Goal: Transaction & Acquisition: Download file/media

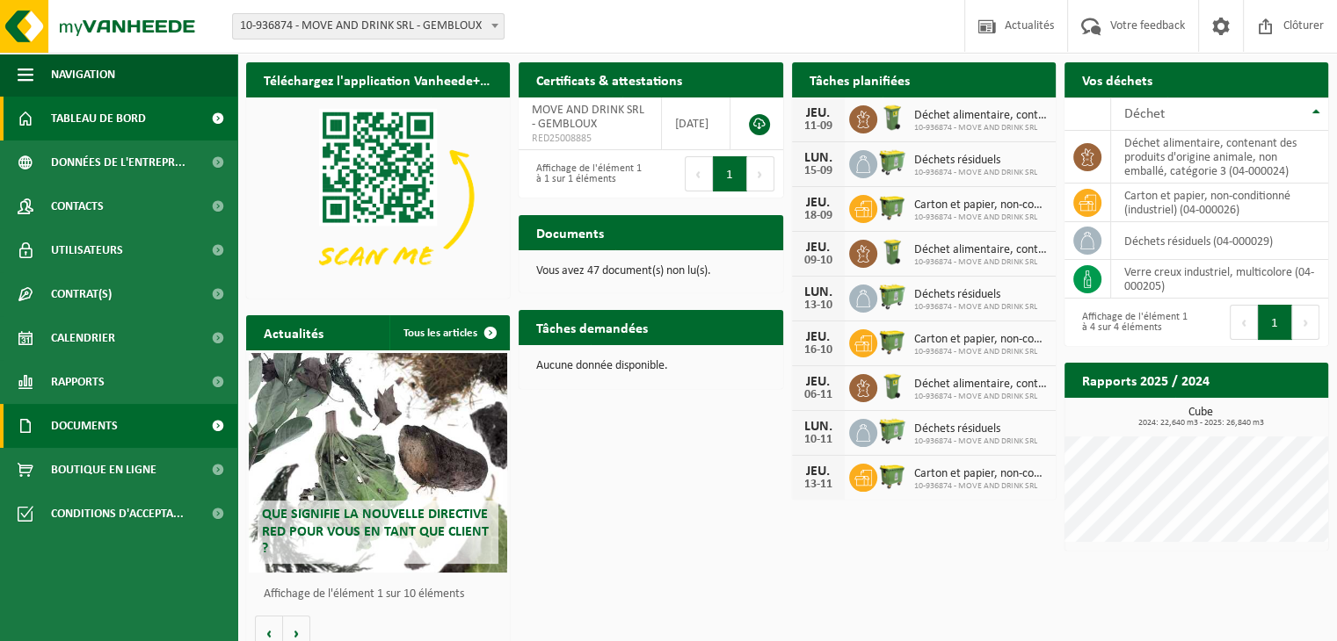
click at [83, 423] on span "Documents" at bounding box center [84, 426] width 67 height 44
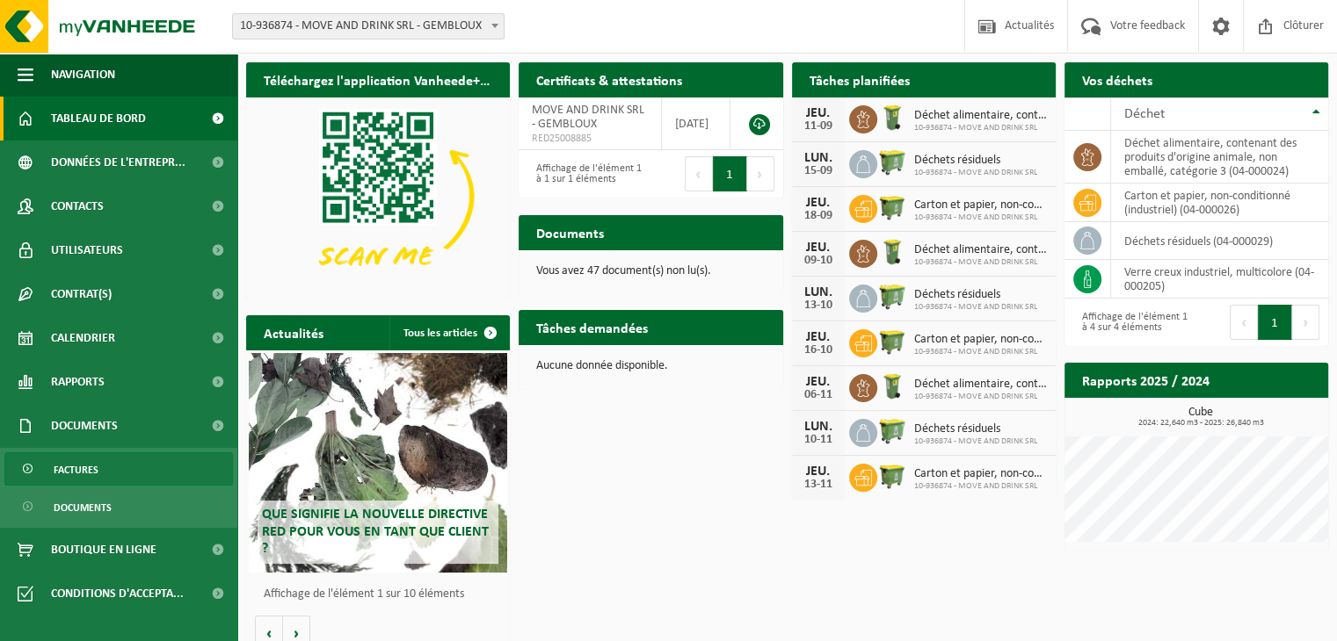
click at [89, 464] on span "Factures" at bounding box center [76, 469] width 45 height 33
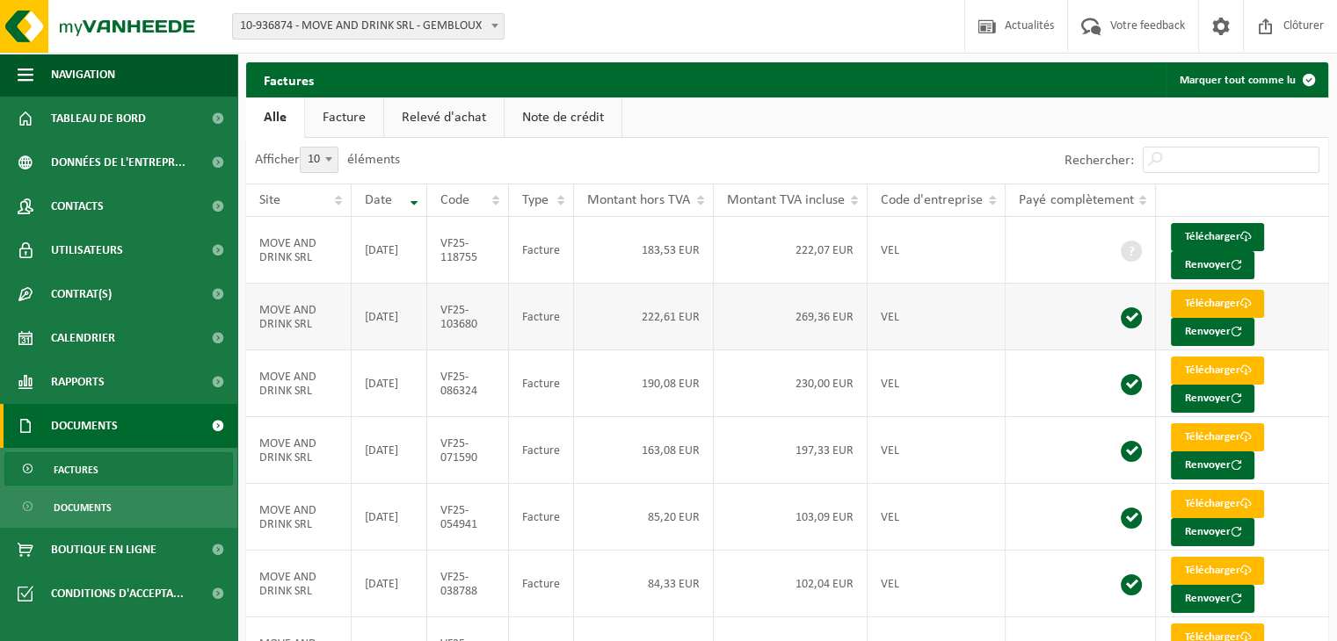
click at [1205, 302] on link "Télécharger" at bounding box center [1217, 304] width 93 height 28
click at [1196, 233] on link "Télécharger" at bounding box center [1217, 237] width 93 height 28
